Goal: Transaction & Acquisition: Book appointment/travel/reservation

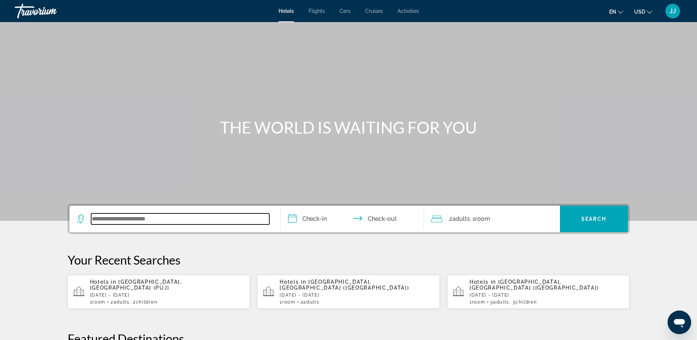
click at [112, 221] on input "Search widget" at bounding box center [180, 218] width 178 height 11
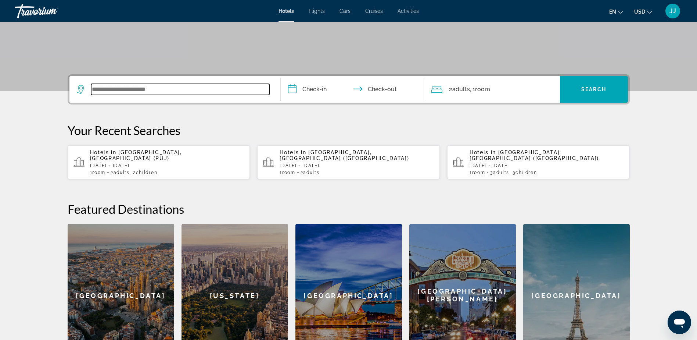
scroll to position [180, 0]
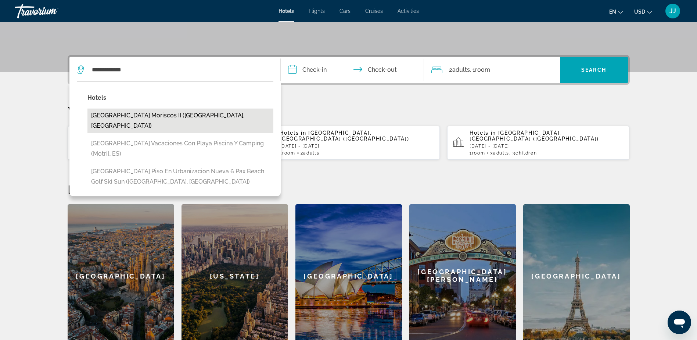
click at [149, 120] on button "[GEOGRAPHIC_DATA] Moriscos II ([GEOGRAPHIC_DATA], [GEOGRAPHIC_DATA])" at bounding box center [180, 120] width 186 height 24
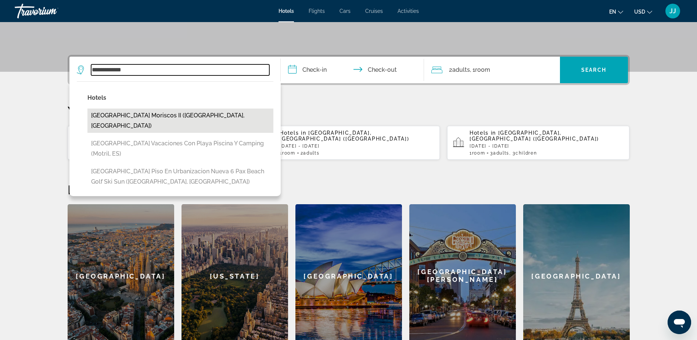
type input "**********"
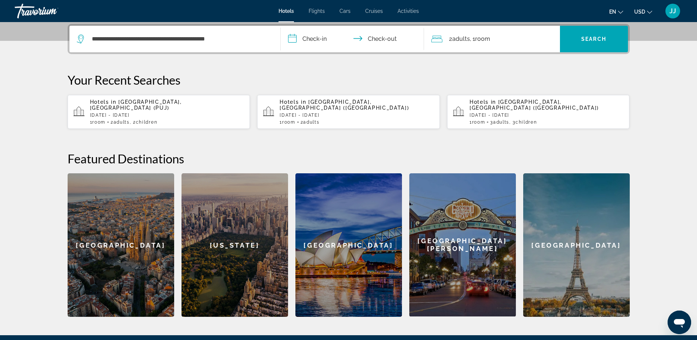
click at [323, 39] on input "**********" at bounding box center [354, 40] width 146 height 29
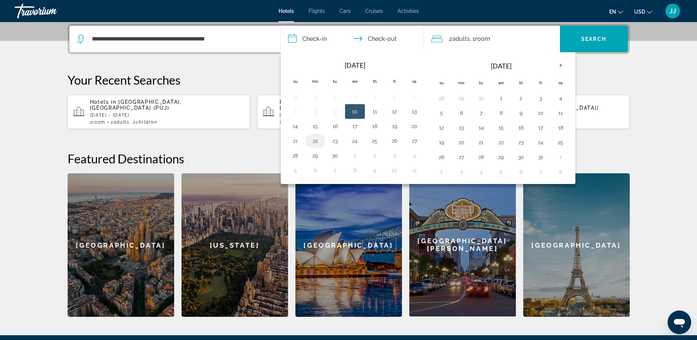
click at [317, 139] on button "22" at bounding box center [316, 141] width 12 height 10
click at [378, 141] on button "25" at bounding box center [375, 141] width 12 height 10
type input "**********"
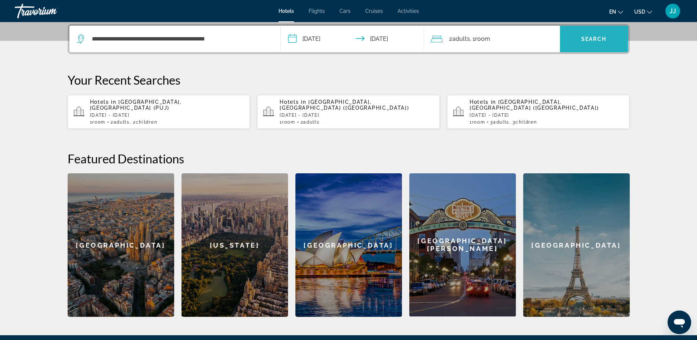
click at [594, 39] on span "Search" at bounding box center [594, 39] width 25 height 6
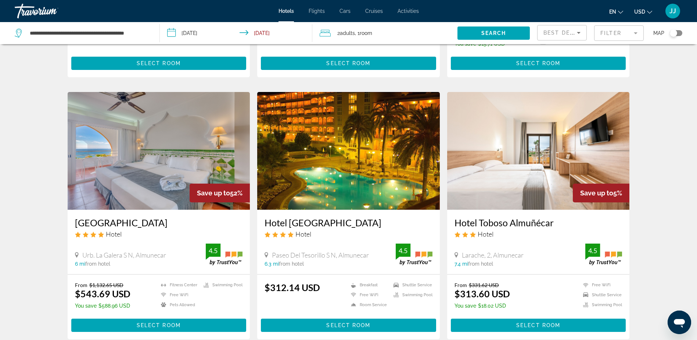
scroll to position [515, 0]
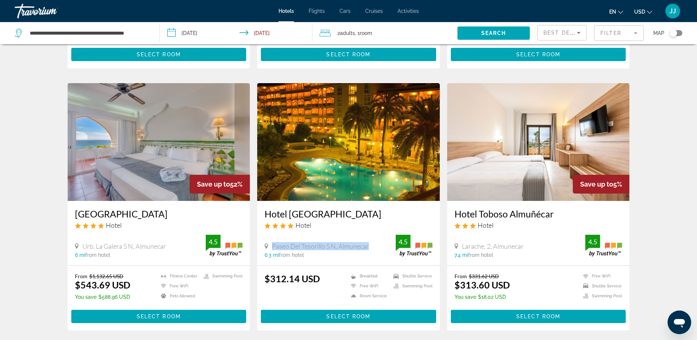
drag, startPoint x: 272, startPoint y: 248, endPoint x: 369, endPoint y: 248, distance: 96.7
click at [369, 248] on span "Paseo Del Tesorillo S N, Almunecar" at bounding box center [320, 246] width 97 height 8
drag, startPoint x: 369, startPoint y: 248, endPoint x: 356, endPoint y: 248, distance: 12.9
copy span "Paseo Del Tesorillo S N, Almunecar"
click at [357, 146] on img "Main content" at bounding box center [348, 142] width 183 height 118
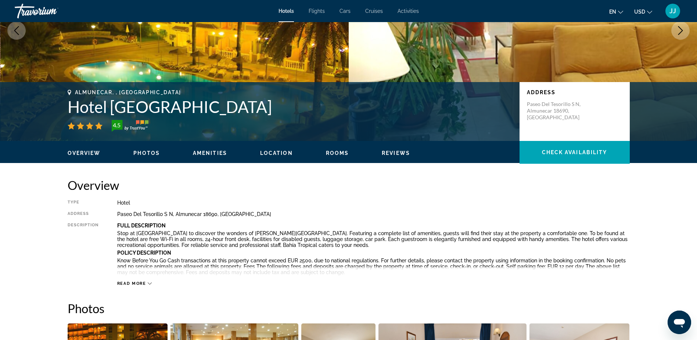
scroll to position [110, 0]
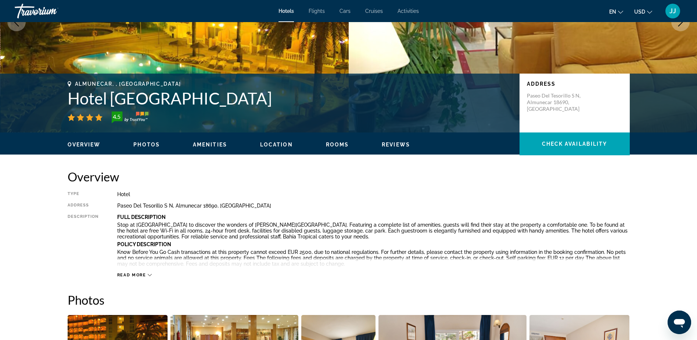
click at [150, 276] on icon "Main content" at bounding box center [150, 275] width 4 height 4
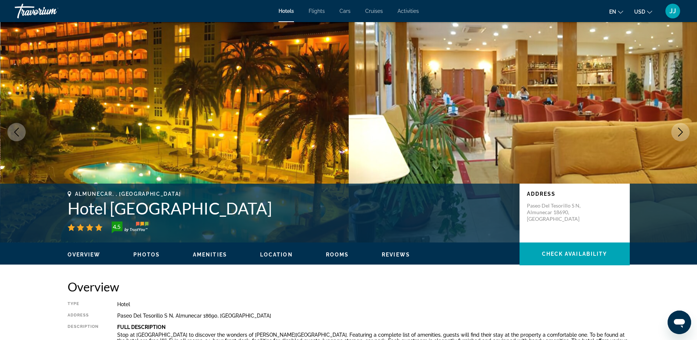
scroll to position [0, 0]
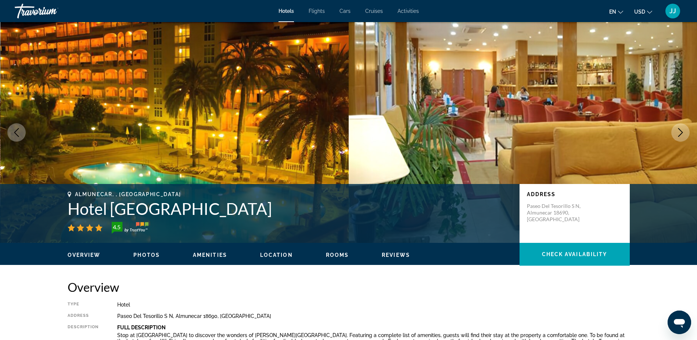
click at [161, 117] on img "Main content" at bounding box center [174, 132] width 349 height 221
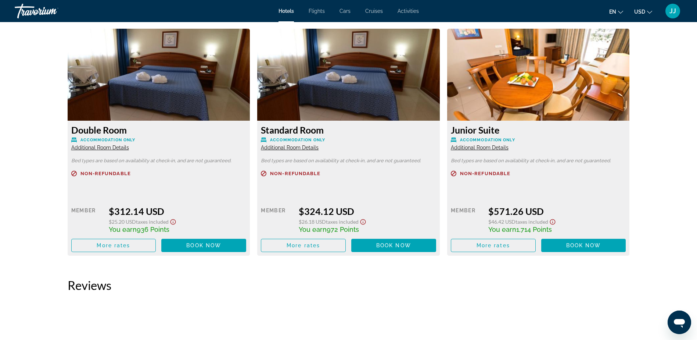
scroll to position [1029, 0]
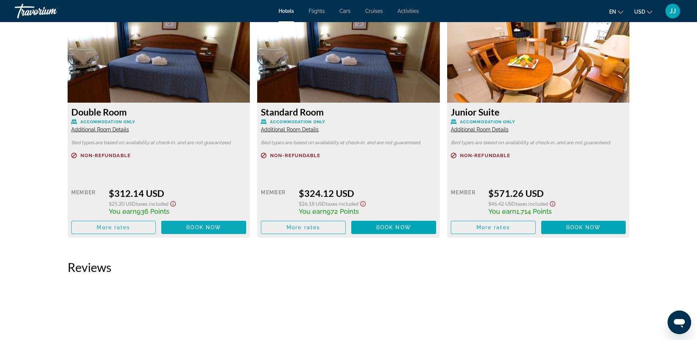
click at [189, 228] on span "Book now" at bounding box center [203, 227] width 35 height 6
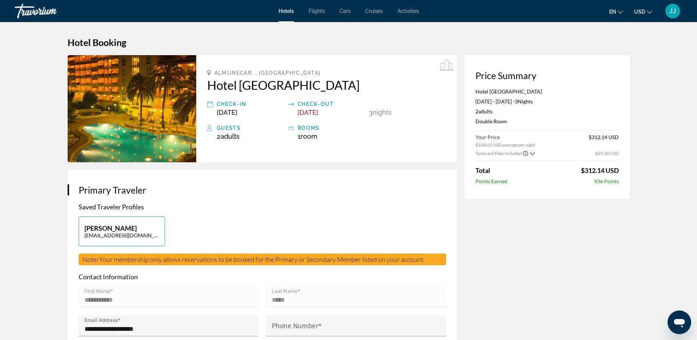
click at [530, 154] on icon "Show Taxes and Fees breakdown" at bounding box center [532, 153] width 5 height 6
click at [532, 154] on icon "Show Taxes and Fees breakdown" at bounding box center [532, 153] width 5 height 6
click at [532, 152] on icon "Show Taxes and Fees breakdown" at bounding box center [532, 153] width 5 height 6
click at [532, 152] on icon "Show Taxes and Fees breakdown" at bounding box center [532, 152] width 5 height 3
click at [142, 120] on img "Main content" at bounding box center [132, 108] width 129 height 107
